Goal: Information Seeking & Learning: Learn about a topic

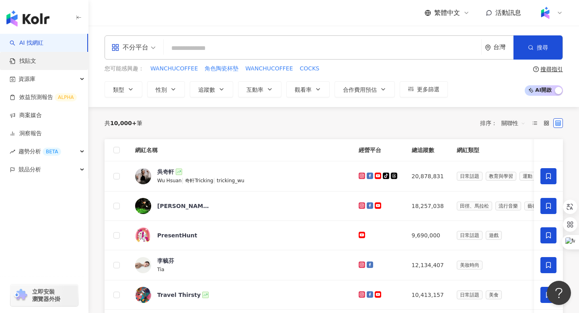
click at [36, 64] on link "找貼文" at bounding box center [23, 61] width 27 height 8
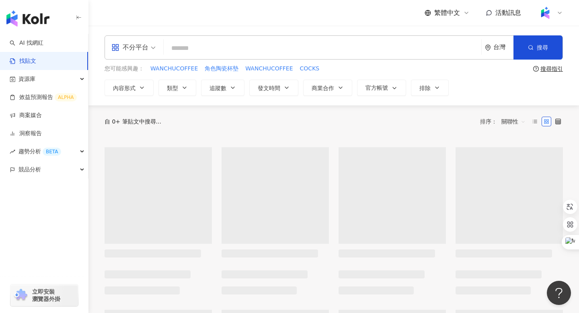
click at [193, 48] on input "search" at bounding box center [322, 47] width 311 height 17
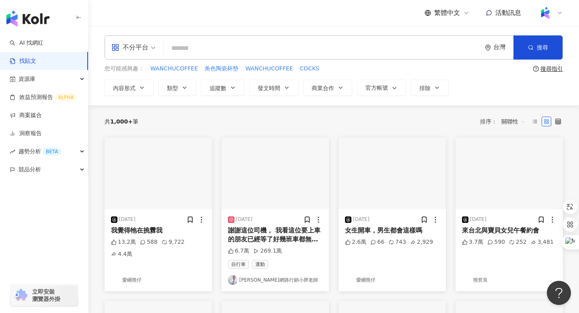
paste input "*********"
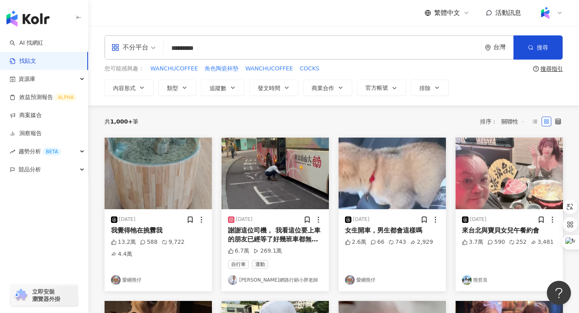
click at [200, 48] on input "*********" at bounding box center [322, 47] width 311 height 17
click at [249, 47] on input "**********" at bounding box center [322, 47] width 311 height 17
type input "**********"
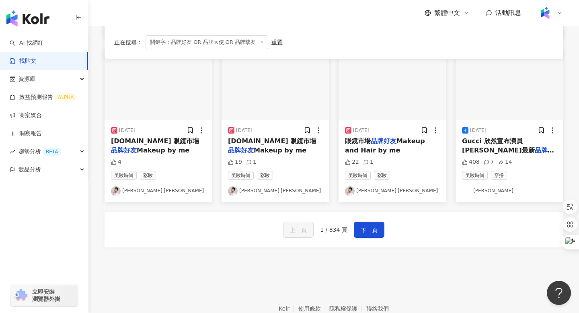
scroll to position [427, 0]
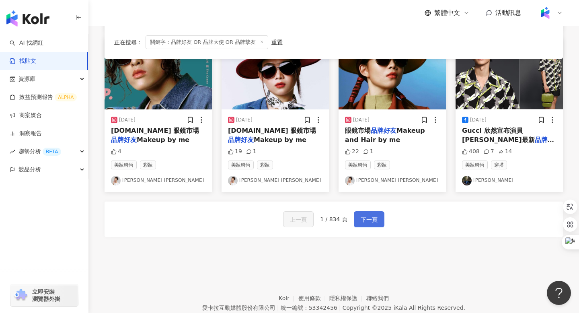
click at [370, 225] on button "下一頁" at bounding box center [369, 219] width 31 height 16
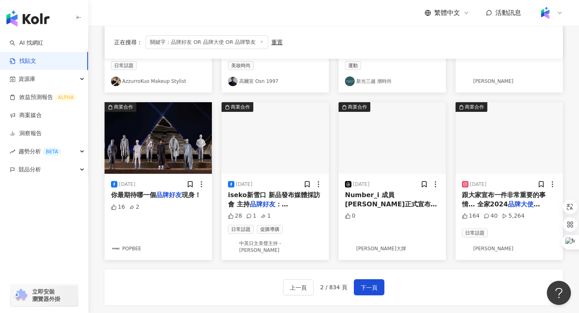
scroll to position [0, 0]
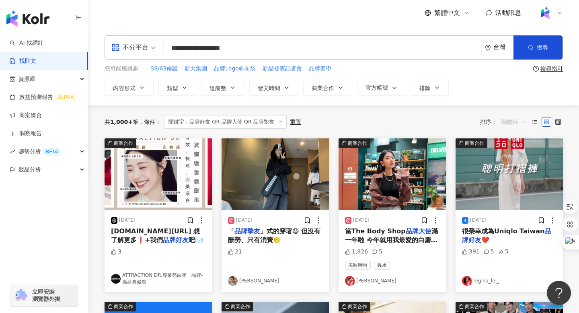
click at [506, 123] on span "關聯性" at bounding box center [514, 121] width 24 height 13
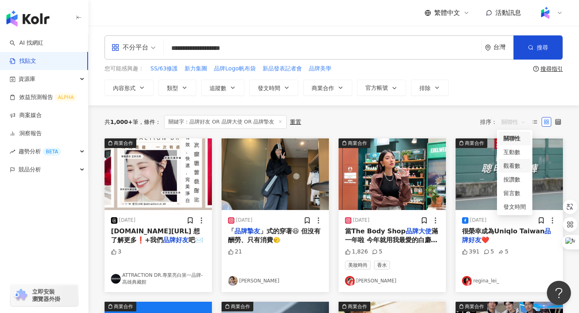
click at [509, 167] on div "觀看數" at bounding box center [515, 165] width 23 height 9
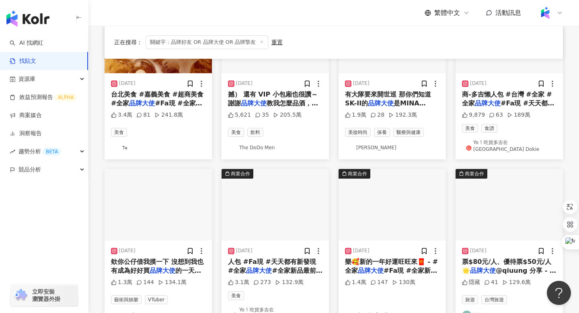
scroll to position [303, 0]
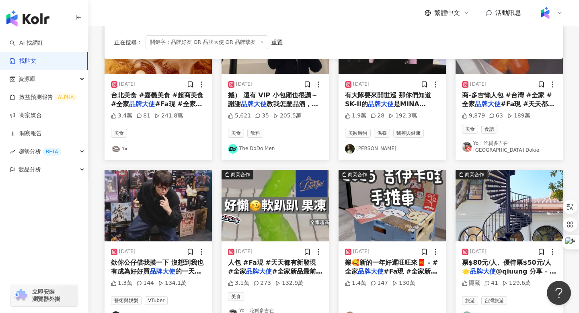
click at [155, 215] on img "button" at bounding box center [158, 206] width 107 height 72
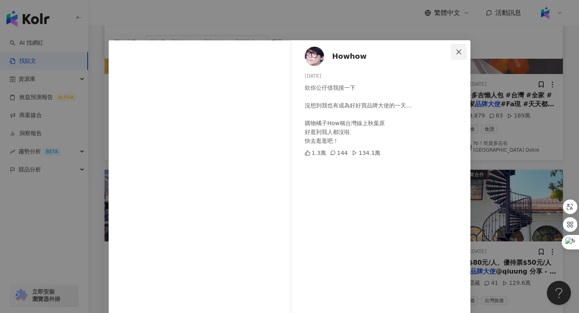
click at [455, 52] on span "Close" at bounding box center [459, 52] width 16 height 6
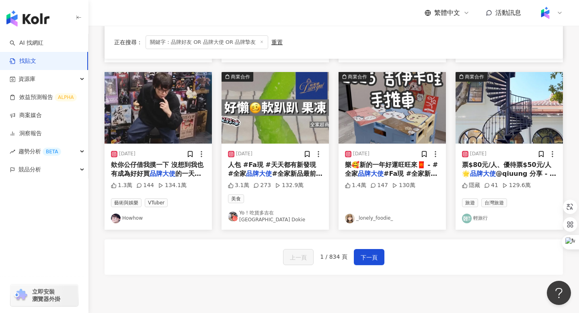
scroll to position [401, 0]
click at [370, 253] on span "下一頁" at bounding box center [369, 258] width 17 height 10
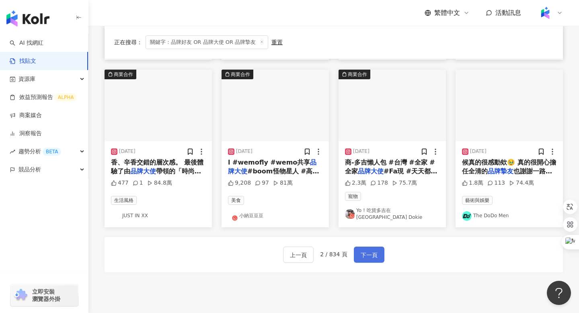
scroll to position [397, 0]
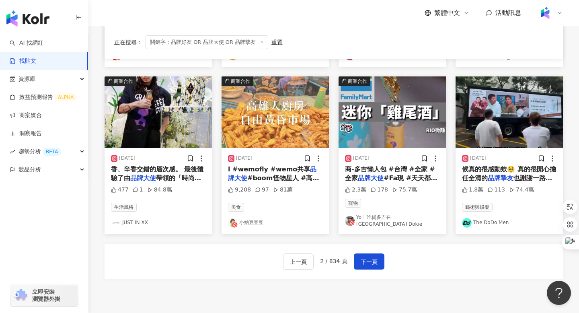
drag, startPoint x: 507, startPoint y: 112, endPoint x: 164, endPoint y: 6, distance: 359.4
click at [367, 255] on button "下一頁" at bounding box center [369, 261] width 31 height 16
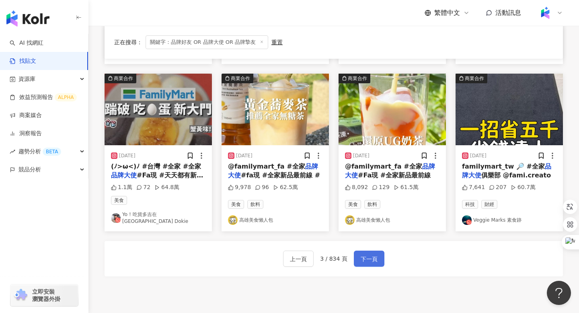
scroll to position [409, 0]
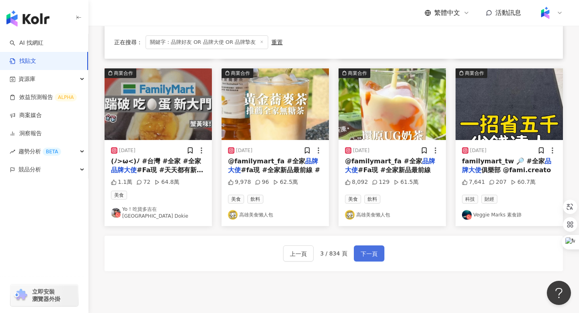
click at [366, 251] on span "下一頁" at bounding box center [369, 254] width 17 height 10
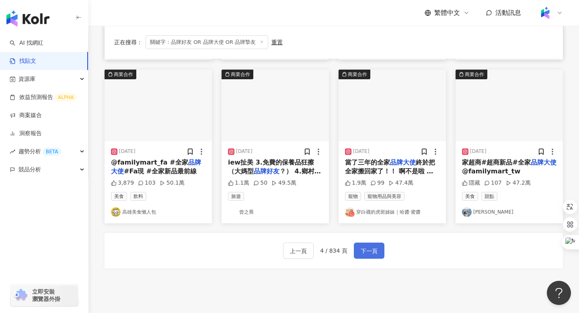
scroll to position [397, 0]
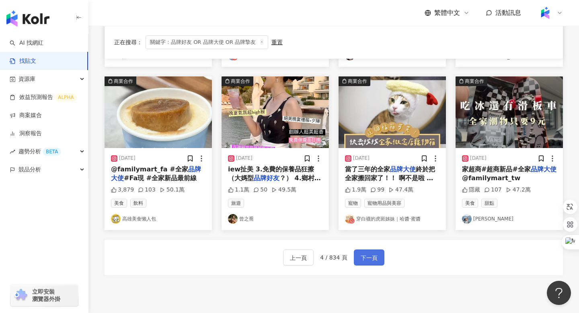
click at [366, 253] on span "下一頁" at bounding box center [369, 258] width 17 height 10
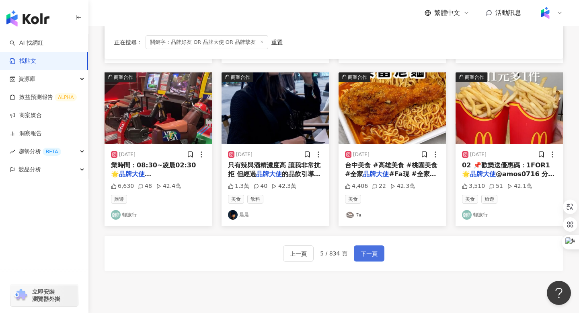
click at [365, 249] on span "下一頁" at bounding box center [369, 254] width 17 height 10
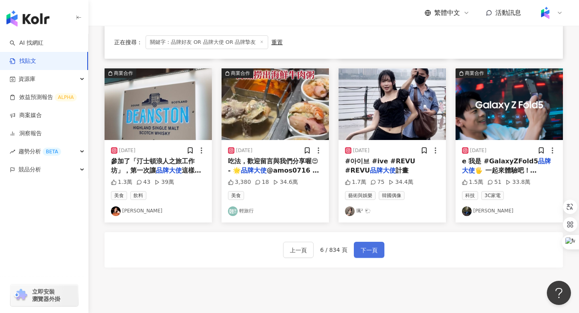
click at [369, 249] on span "下一頁" at bounding box center [369, 250] width 17 height 10
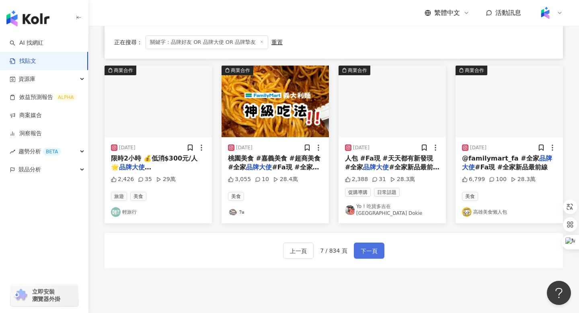
scroll to position [401, 0]
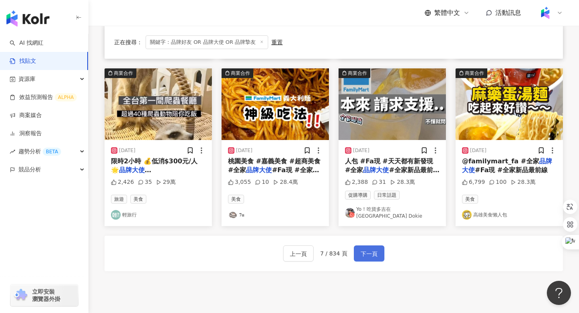
click at [362, 249] on span "下一頁" at bounding box center [369, 254] width 17 height 10
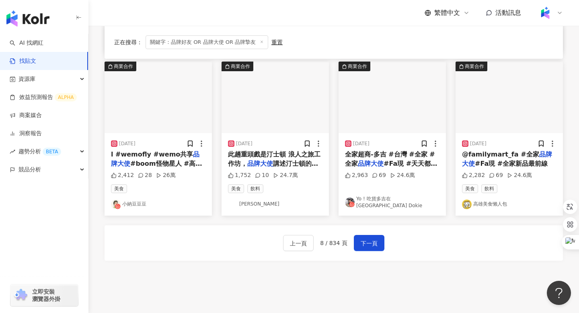
scroll to position [397, 0]
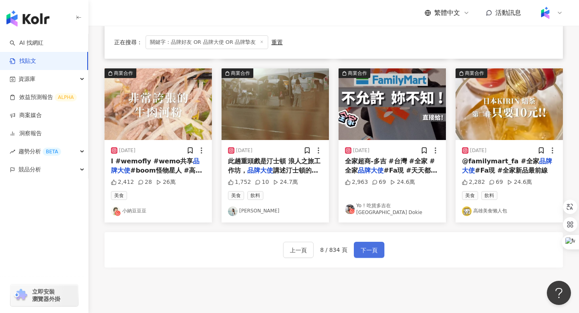
click at [367, 248] on span "下一頁" at bounding box center [369, 250] width 17 height 10
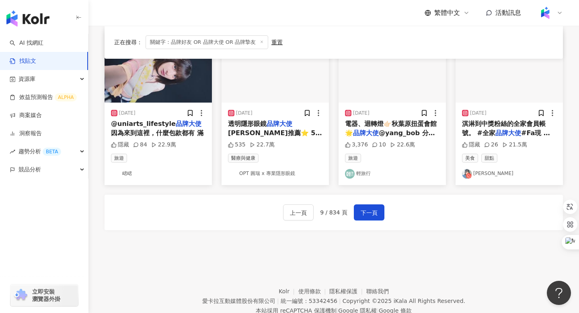
scroll to position [461, 0]
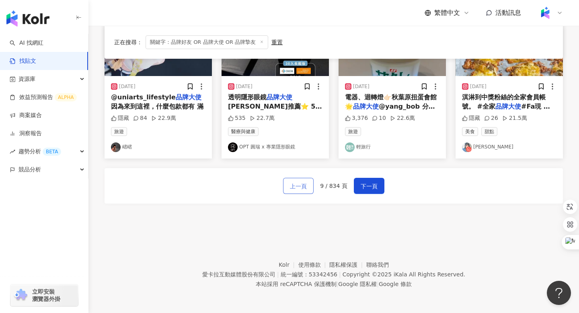
click at [302, 180] on button "上一頁" at bounding box center [298, 186] width 31 height 16
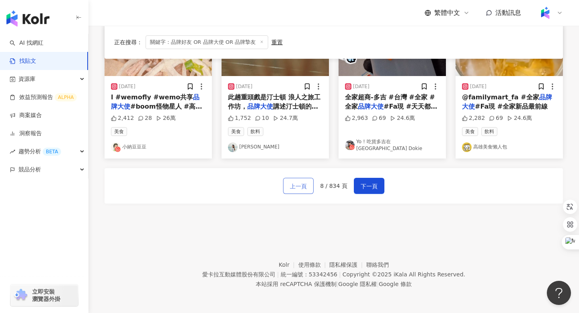
click at [295, 183] on span "上一頁" at bounding box center [298, 186] width 17 height 10
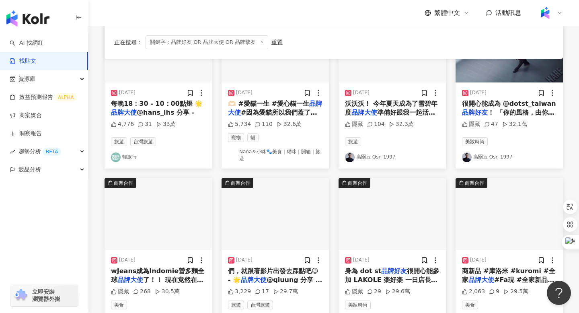
scroll to position [126, 0]
